Goal: Task Accomplishment & Management: Use online tool/utility

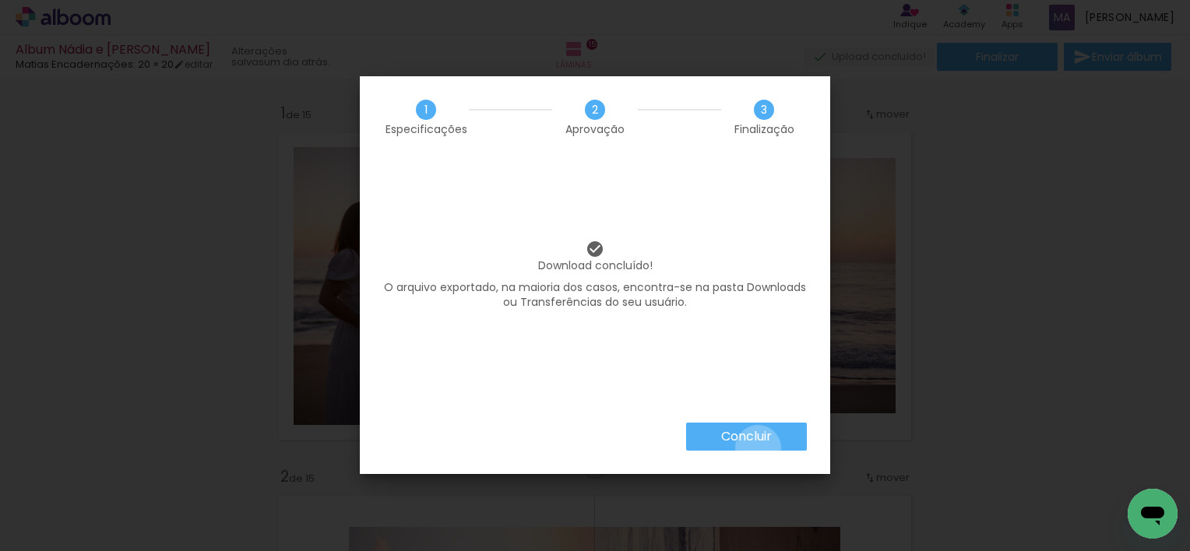
click at [757, 448] on paper-button "Concluir" at bounding box center [746, 437] width 121 height 28
